Goal: Find specific page/section: Find specific page/section

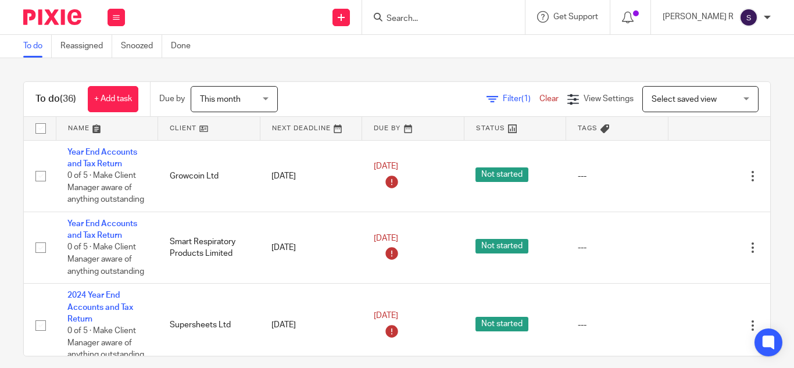
click at [455, 17] on input "Search" at bounding box center [438, 19] width 105 height 10
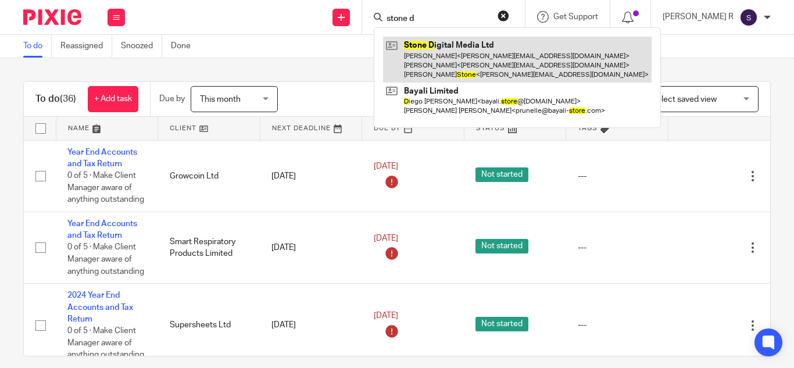
type input "stone d"
click at [475, 47] on link at bounding box center [517, 60] width 269 height 46
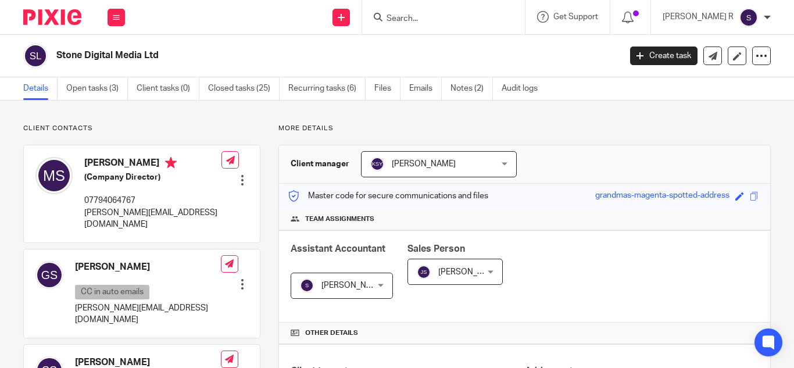
scroll to position [29, 0]
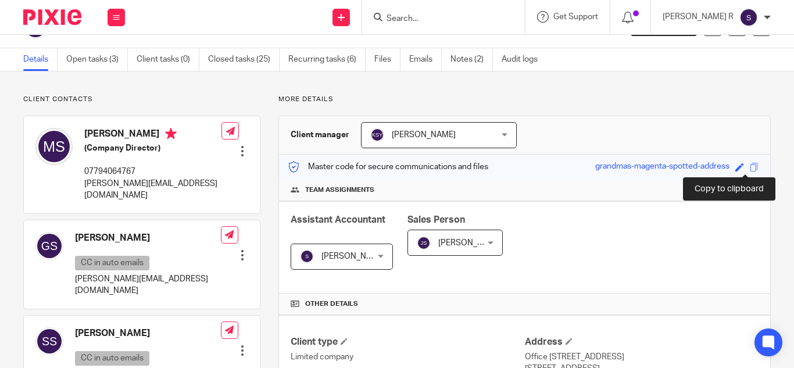
click at [750, 169] on span at bounding box center [754, 167] width 9 height 9
